Goal: Find specific page/section: Find specific page/section

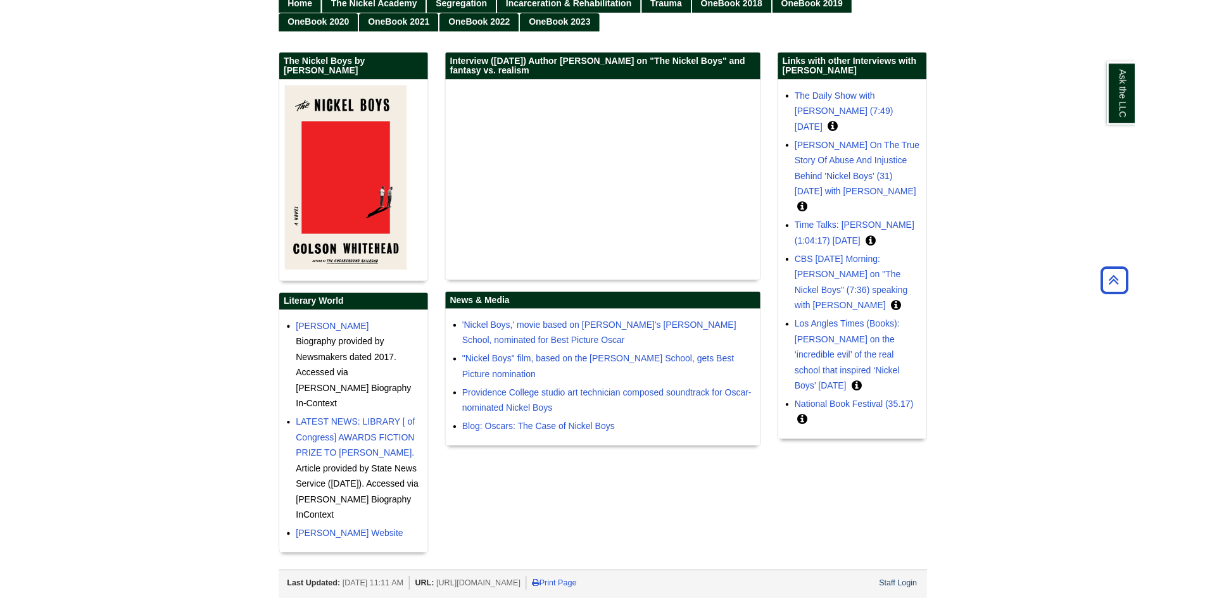
scroll to position [255, 0]
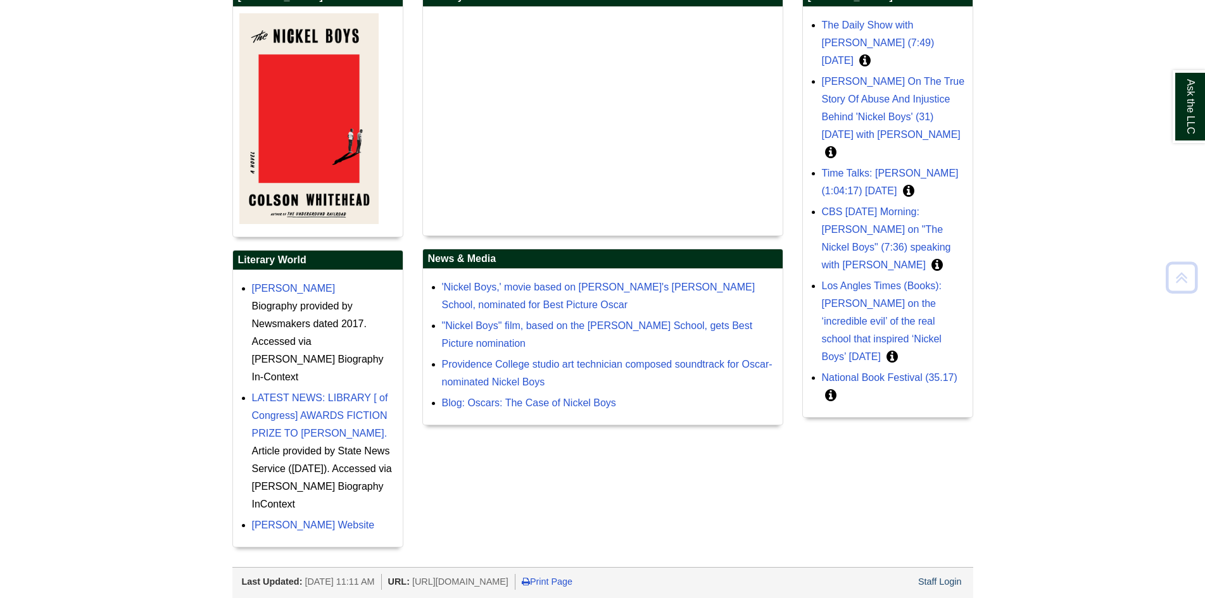
scroll to position [318, 0]
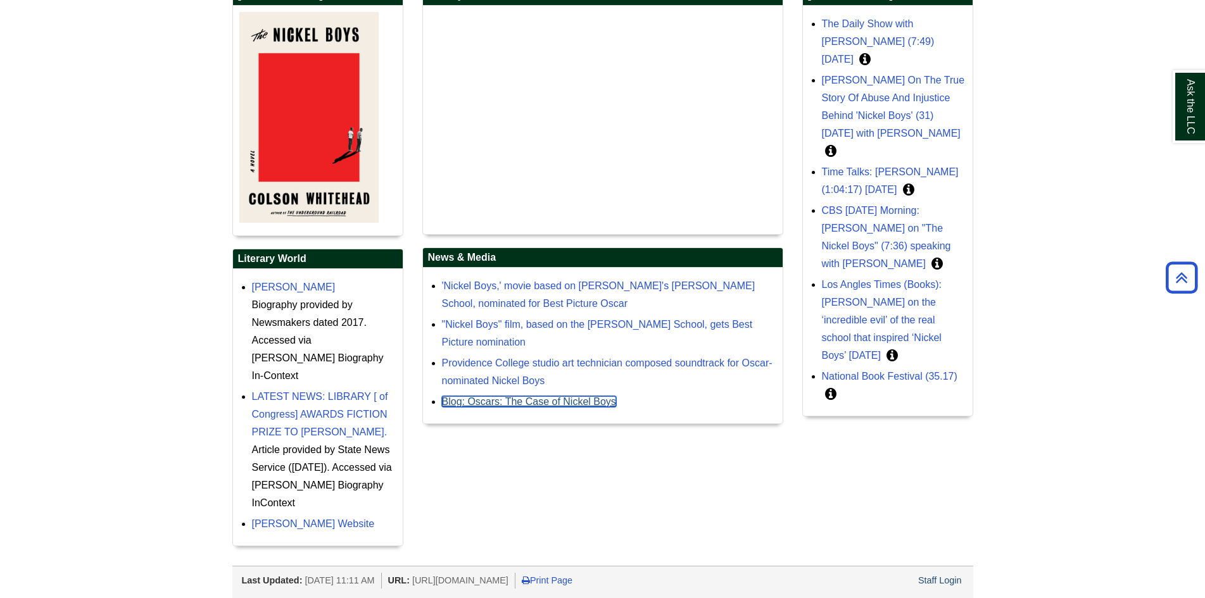
click at [598, 406] on link "Blog: Oscars: The Case of Nickel Boys" at bounding box center [529, 401] width 174 height 11
